Goal: Task Accomplishment & Management: Use online tool/utility

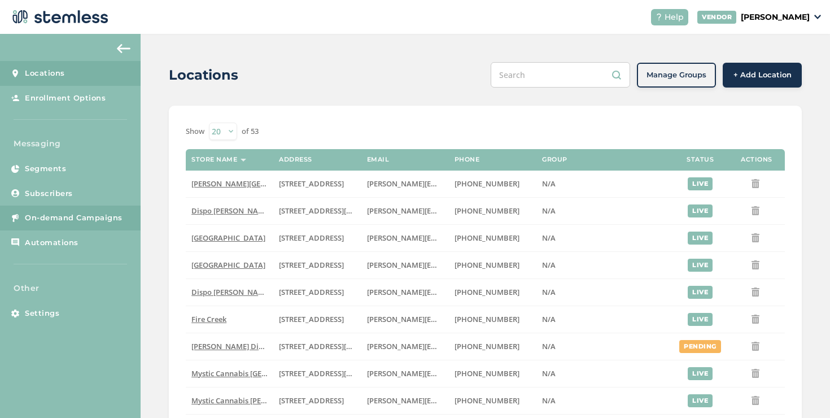
click at [114, 218] on span "On-demand Campaigns" at bounding box center [74, 217] width 98 height 11
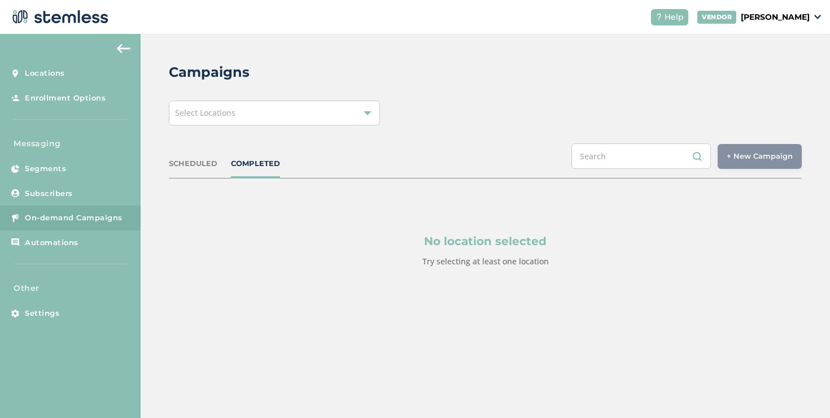
click at [195, 122] on div "Select Locations" at bounding box center [274, 112] width 211 height 25
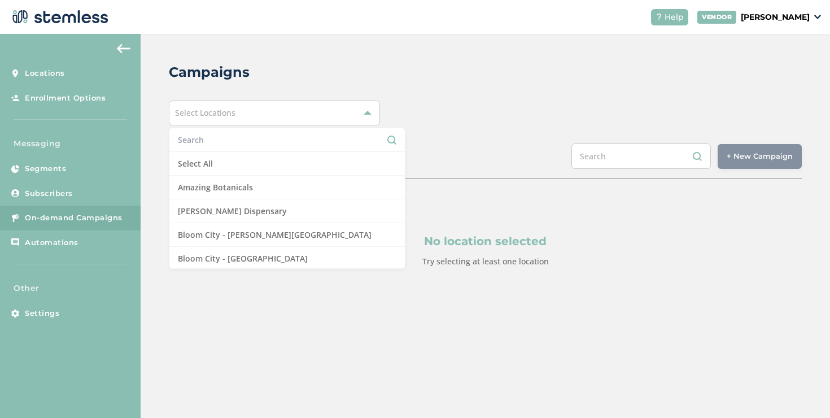
click at [197, 137] on input "text" at bounding box center [287, 140] width 218 height 12
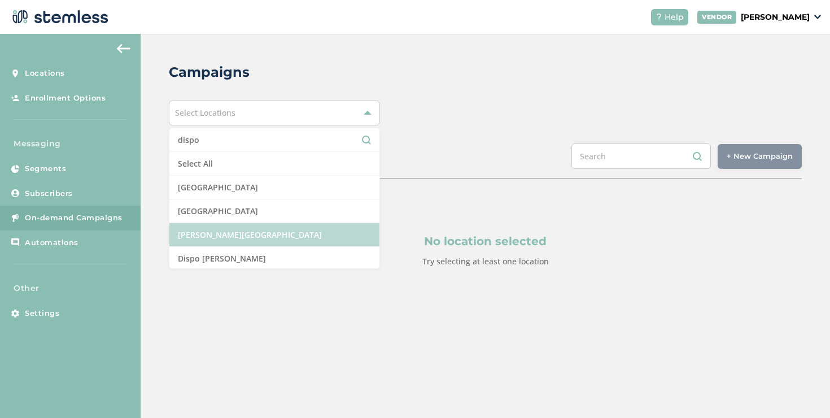
type input "dispo"
click at [216, 226] on li "[PERSON_NAME][GEOGRAPHIC_DATA]" at bounding box center [274, 235] width 210 height 24
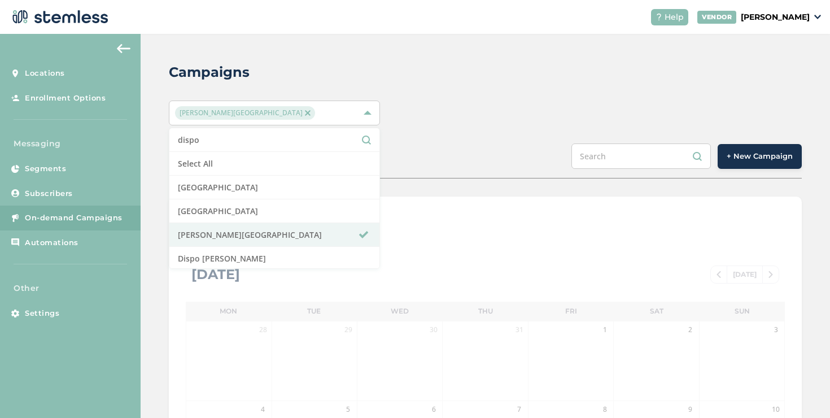
click at [739, 166] on button "+ New Campaign" at bounding box center [759, 156] width 84 height 25
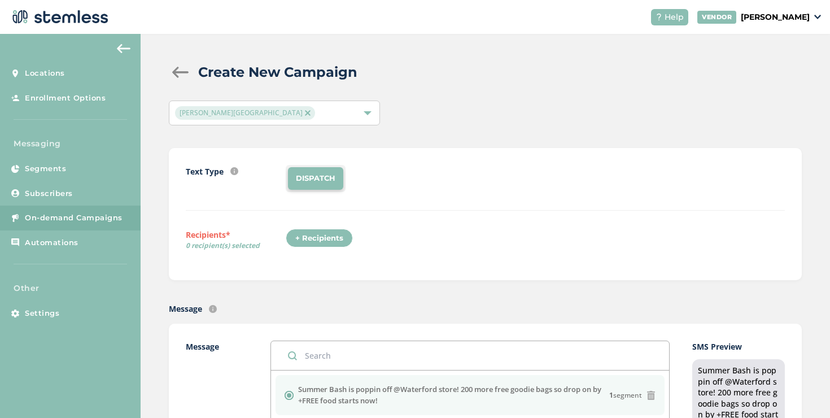
click at [327, 238] on div "+ Recipients" at bounding box center [319, 238] width 67 height 19
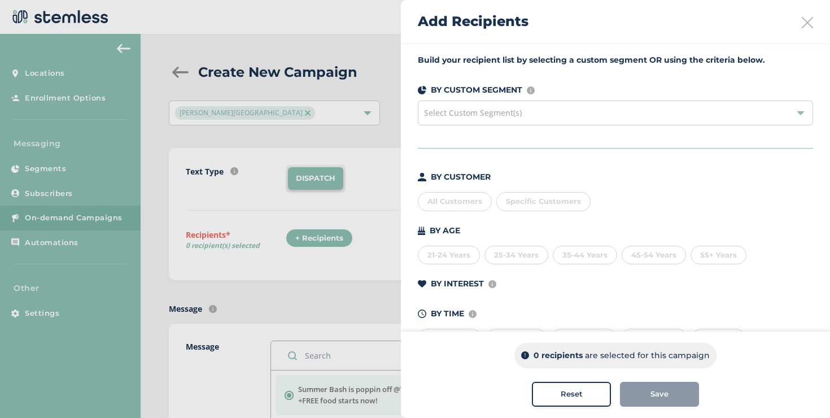
click at [528, 203] on span "Specific Customers" at bounding box center [543, 200] width 75 height 9
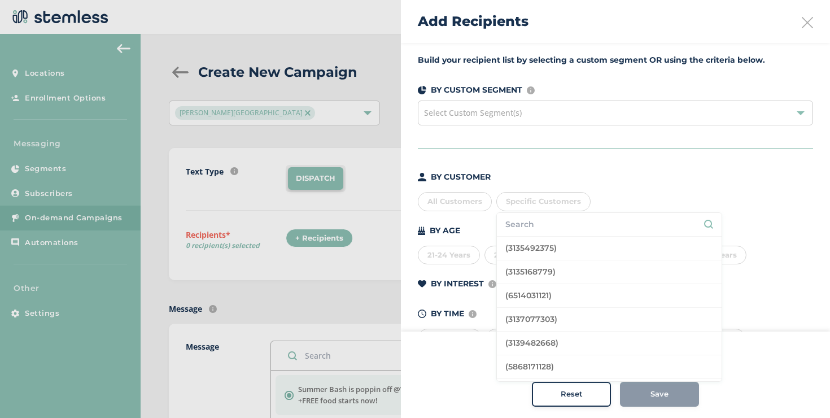
click at [528, 203] on span "Specific Customers" at bounding box center [543, 200] width 75 height 9
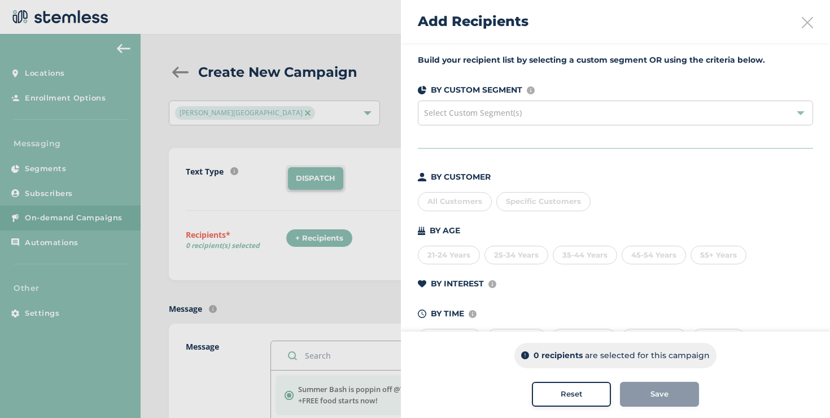
click at [480, 199] on div "All Customers" at bounding box center [455, 201] width 74 height 19
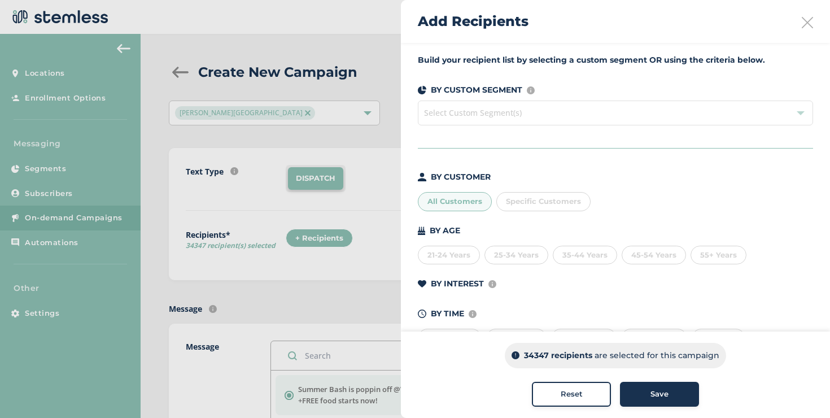
click at [480, 199] on div "All Customers" at bounding box center [455, 201] width 74 height 19
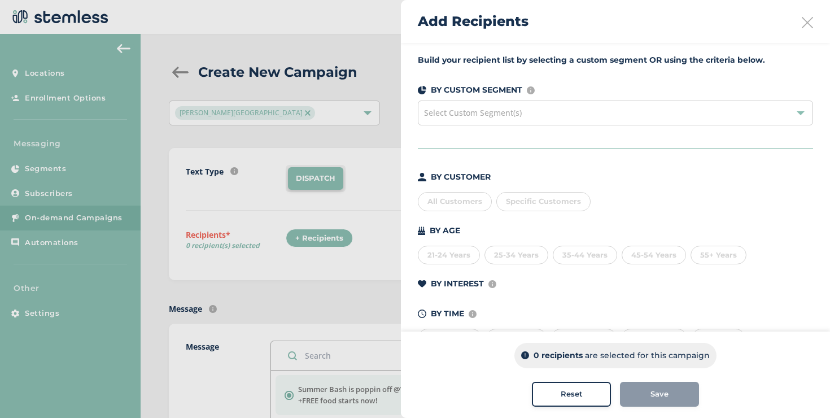
scroll to position [41, 0]
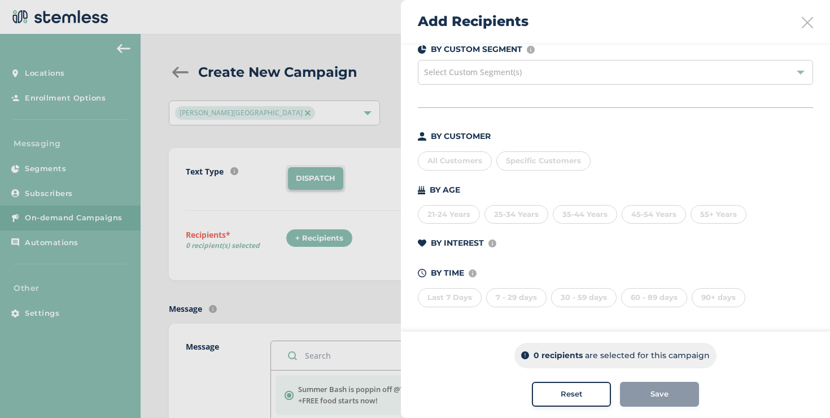
click at [698, 294] on div "90+ days" at bounding box center [718, 297] width 54 height 19
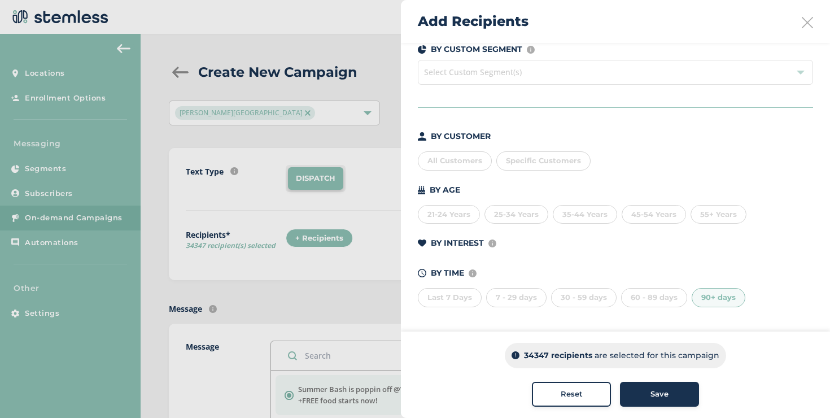
click at [711, 297] on div "90+ days" at bounding box center [718, 297] width 54 height 19
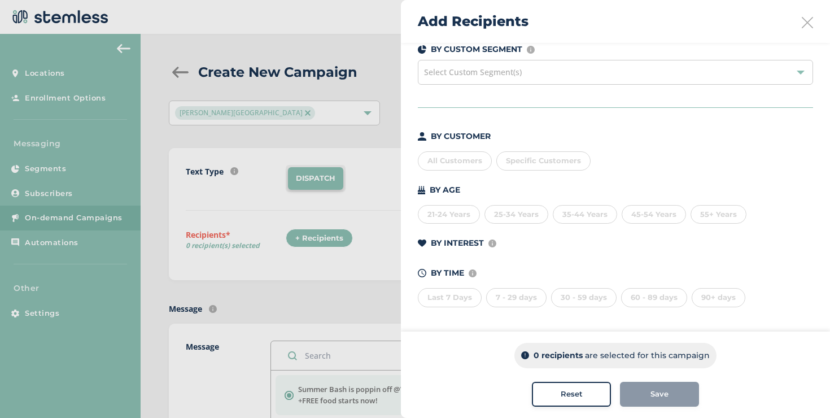
click at [464, 152] on div "All Customers" at bounding box center [455, 160] width 74 height 19
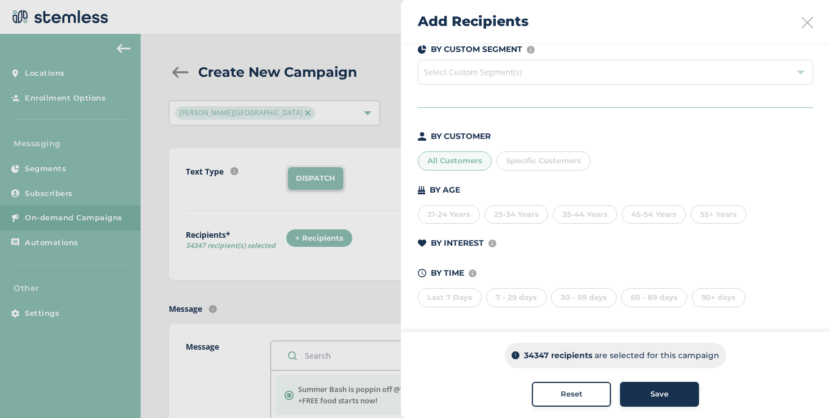
click at [441, 167] on div "All Customers" at bounding box center [455, 160] width 74 height 19
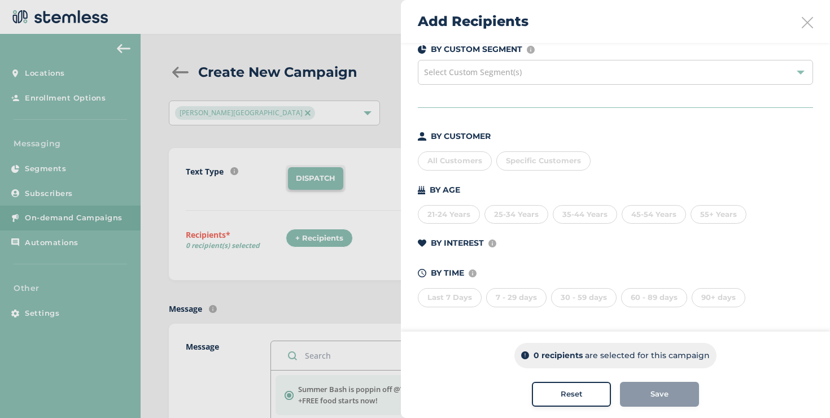
click at [700, 291] on div "90+ days" at bounding box center [718, 297] width 54 height 19
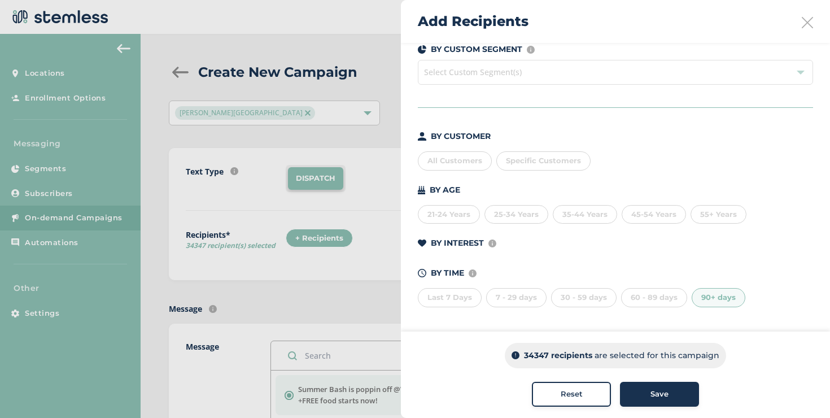
click at [702, 297] on div "90+ days" at bounding box center [718, 297] width 54 height 19
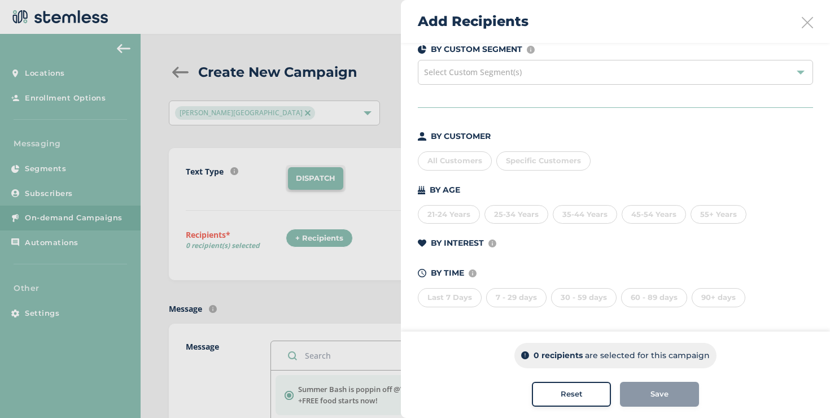
click at [461, 299] on div "Last 7 Days" at bounding box center [450, 297] width 64 height 19
click at [673, 213] on div "45-54 Years" at bounding box center [653, 214] width 64 height 19
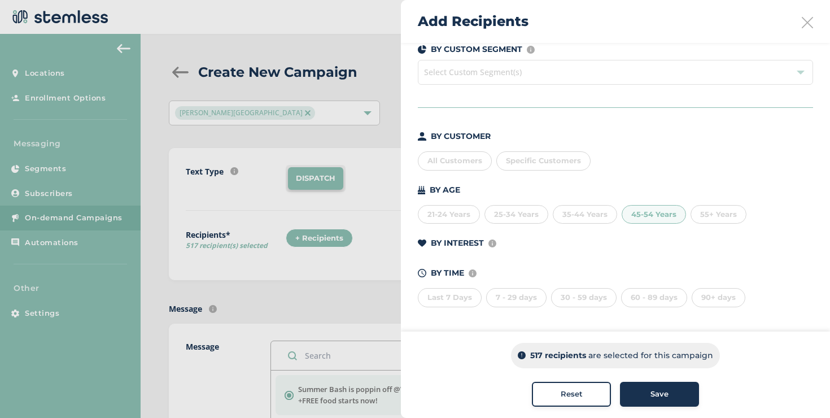
click at [666, 208] on div "45-54 Years" at bounding box center [653, 214] width 64 height 19
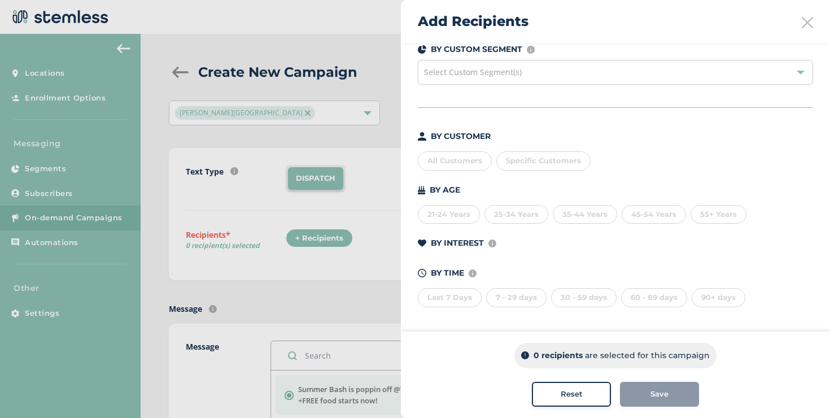
click at [516, 217] on div "25-34 Years" at bounding box center [516, 214] width 64 height 19
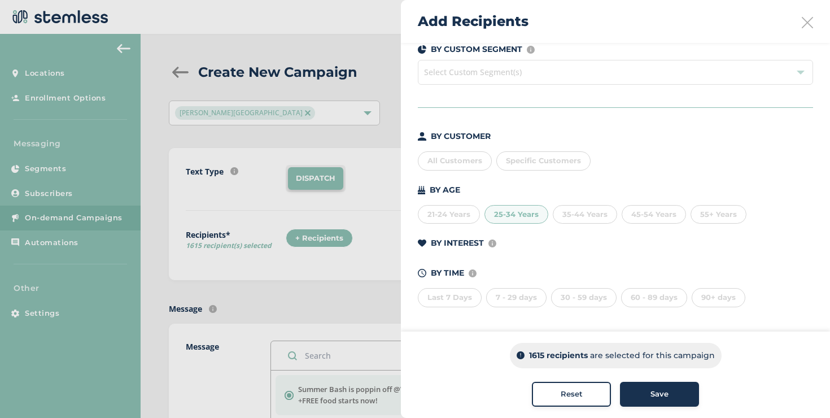
click at [516, 217] on div "25-34 Years" at bounding box center [516, 214] width 64 height 19
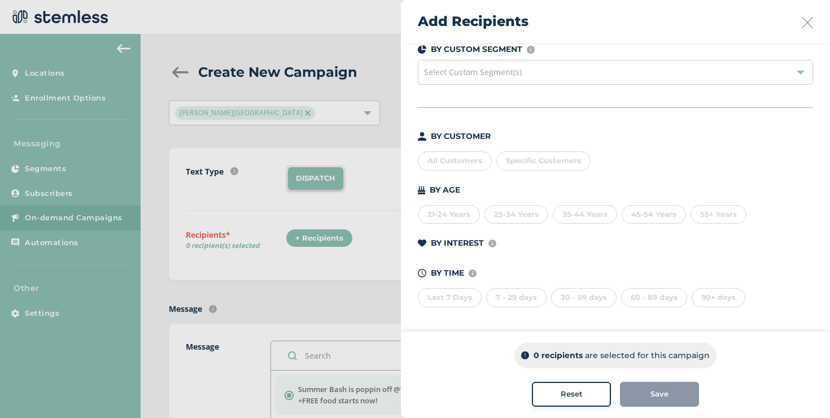
click at [586, 217] on div "35-44 Years" at bounding box center [585, 214] width 64 height 19
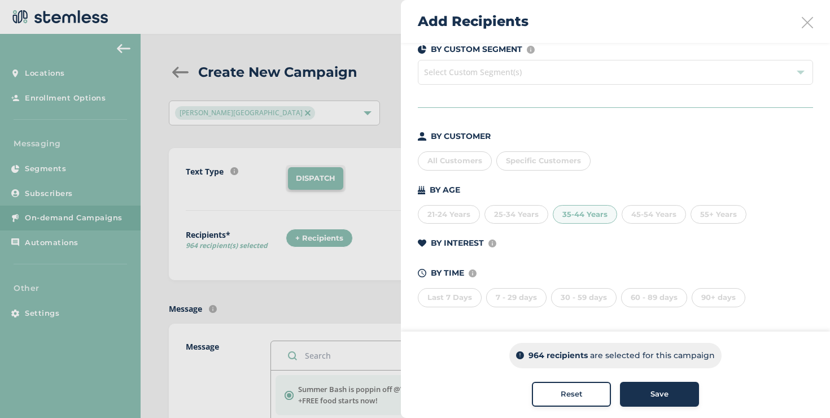
click at [724, 205] on div "55+ Years" at bounding box center [718, 214] width 56 height 19
click at [446, 294] on div "Last 7 Days" at bounding box center [450, 297] width 64 height 19
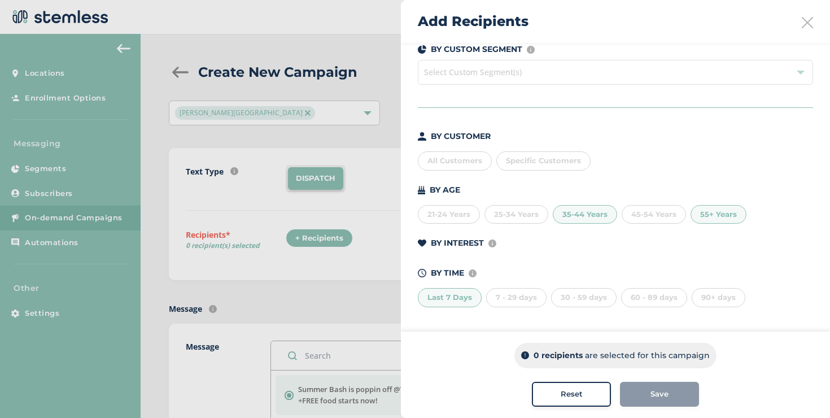
click at [802, 22] on icon at bounding box center [807, 22] width 11 height 11
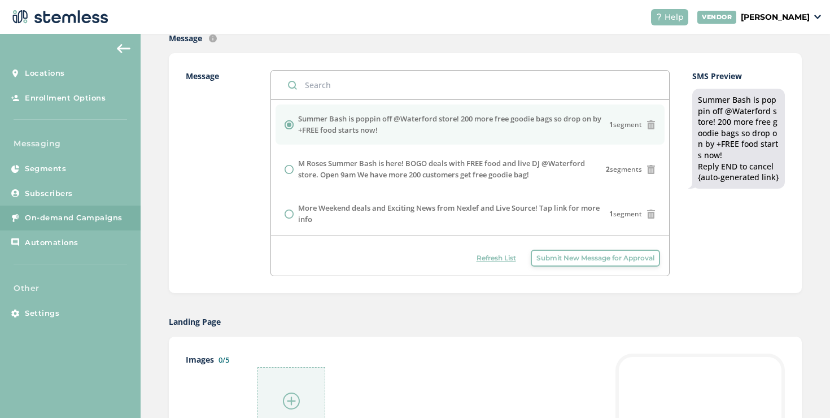
scroll to position [256, 0]
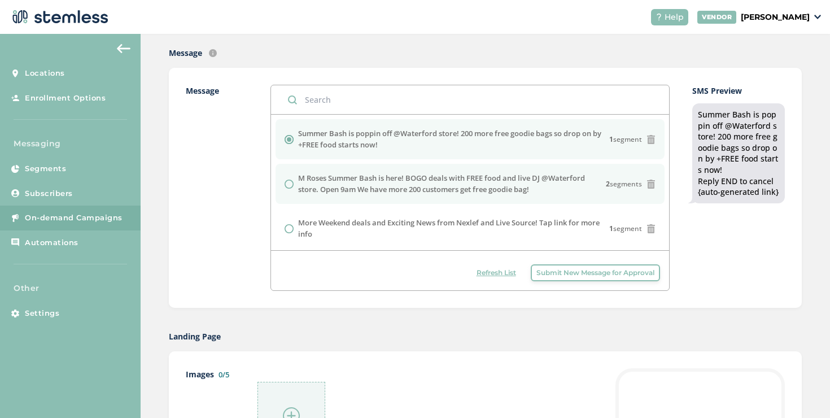
click at [353, 183] on label "M Roses Summer Bash is here! BOGO deals with FREE food and live DJ @Waterford s…" at bounding box center [452, 184] width 308 height 22
radio input "false"
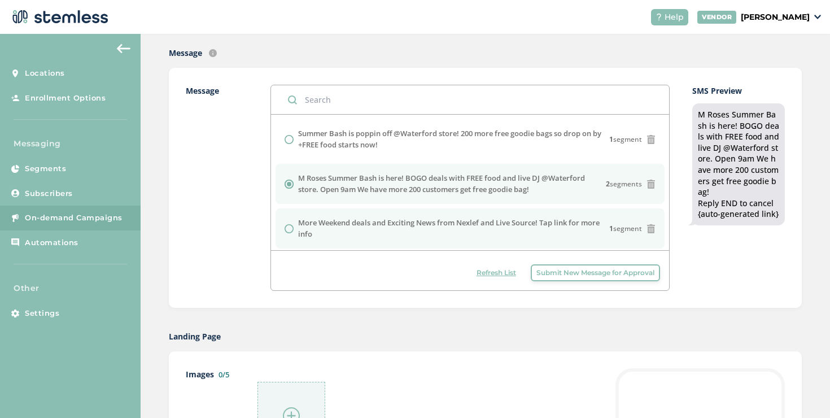
click at [347, 223] on label "More Weekend deals and Exciting News from Nexlef and Live Source! Tap link for …" at bounding box center [453, 228] width 311 height 22
radio input "false"
radio input "true"
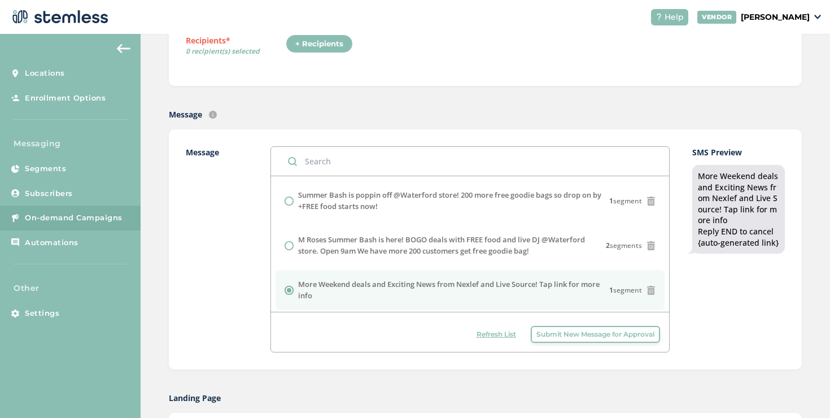
scroll to position [186, 0]
